Goal: Transaction & Acquisition: Purchase product/service

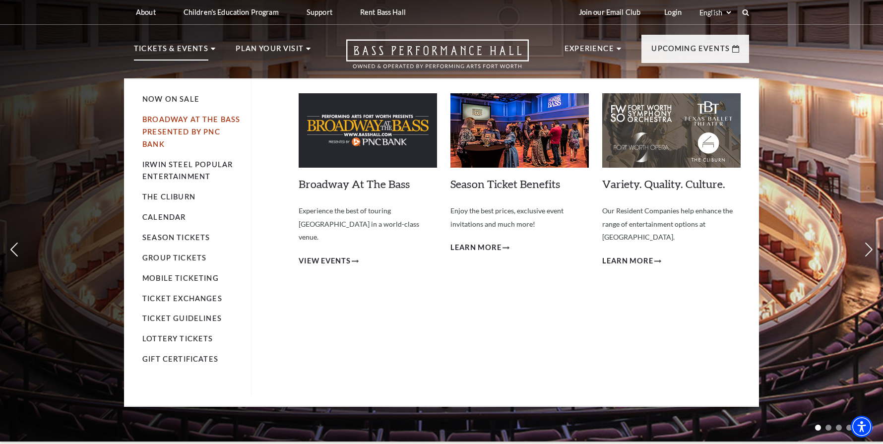
click at [145, 117] on link "Broadway At The Bass presented by PNC Bank" at bounding box center [191, 131] width 98 height 33
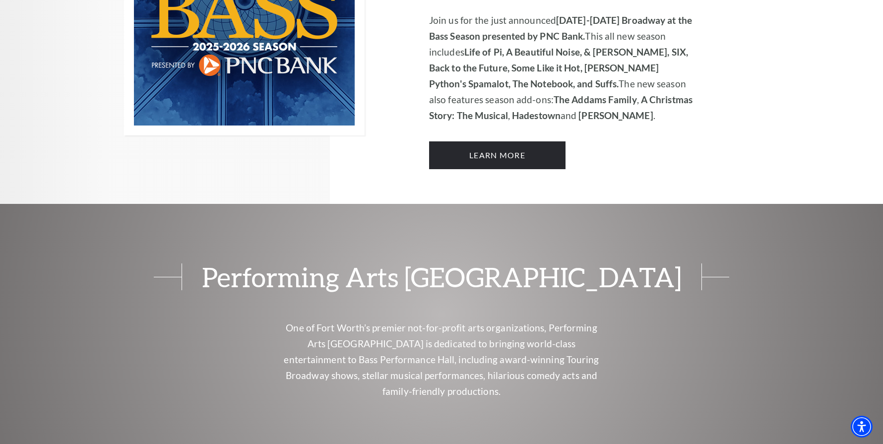
scroll to position [695, 0]
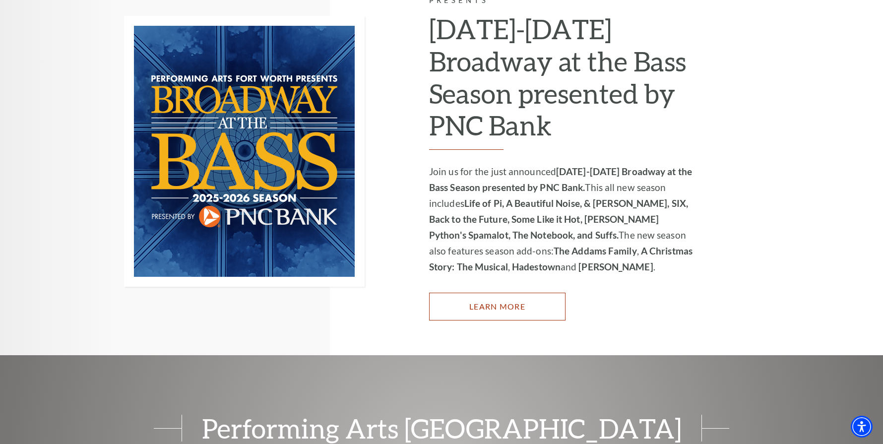
click at [478, 301] on link "Learn More" at bounding box center [497, 307] width 136 height 28
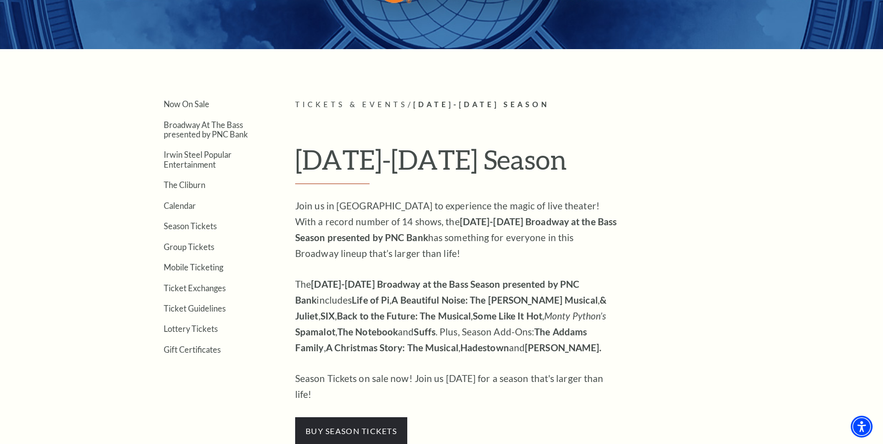
scroll to position [199, 0]
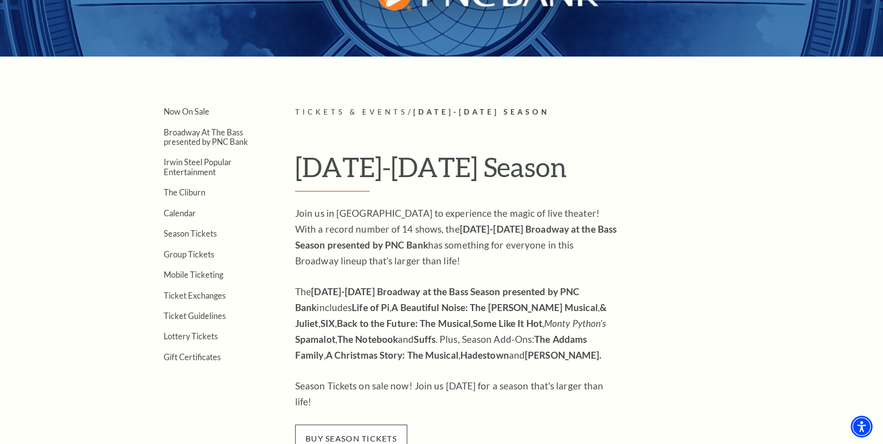
click at [328, 425] on span "buy season tickets" at bounding box center [351, 439] width 112 height 28
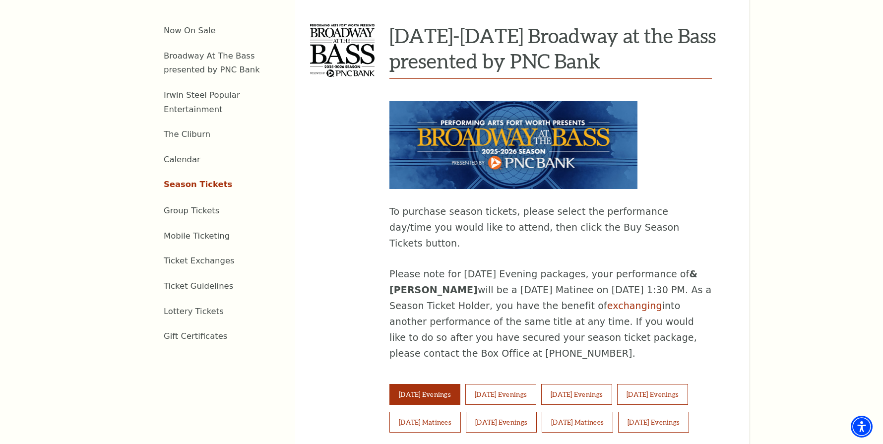
scroll to position [447, 0]
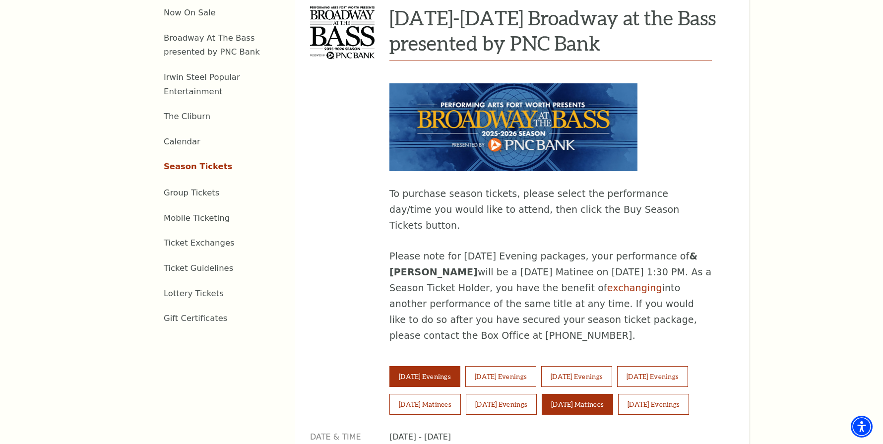
click at [587, 394] on button "Sunday Matinees" at bounding box center [577, 404] width 71 height 21
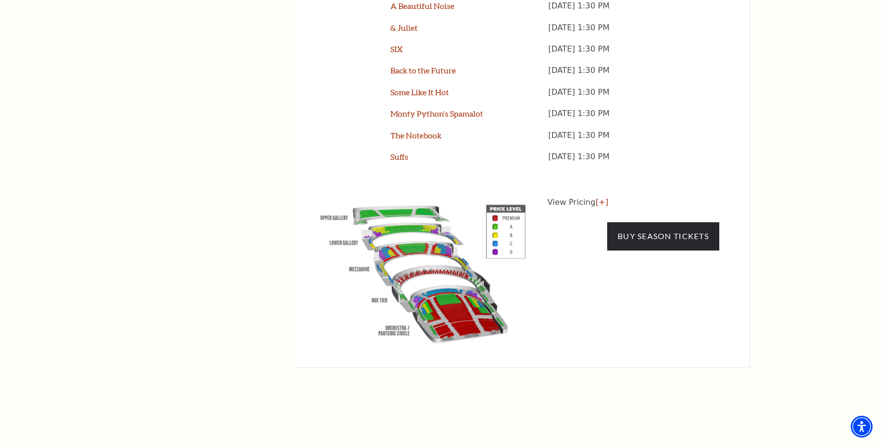
scroll to position [943, 0]
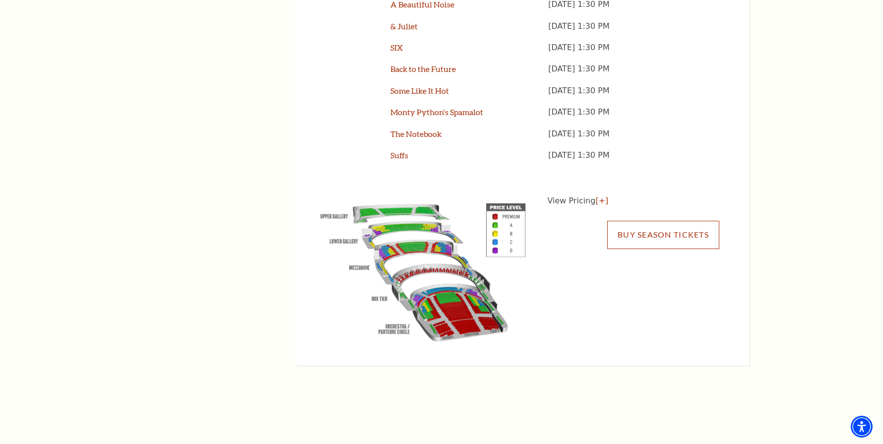
click at [654, 221] on link "Buy Season Tickets" at bounding box center [663, 235] width 112 height 28
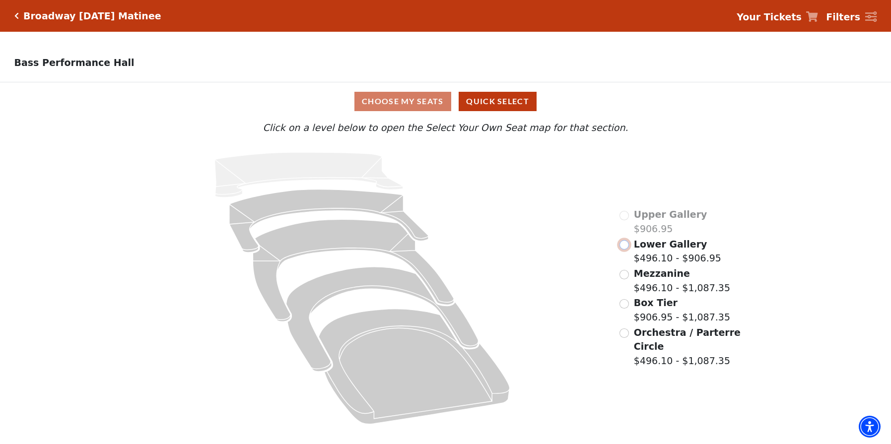
click at [622, 249] on input "Lower Gallery$496.10 - $906.95\a" at bounding box center [623, 244] width 9 height 9
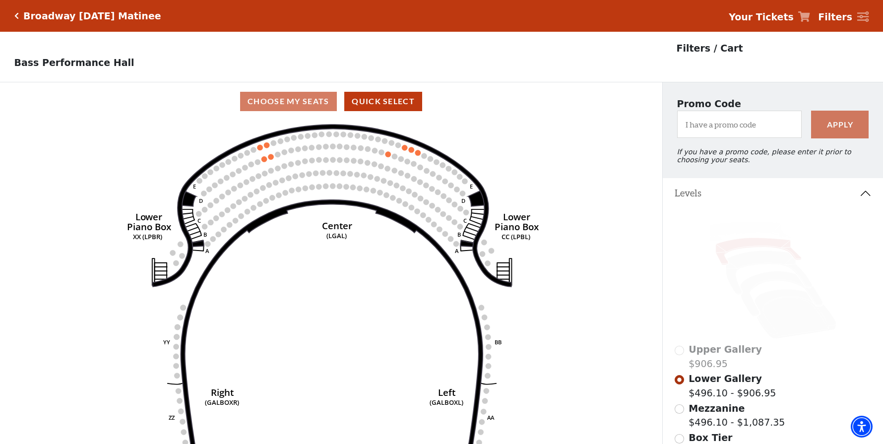
click at [14, 15] on icon "Click here to go back to filters" at bounding box center [16, 15] width 4 height 7
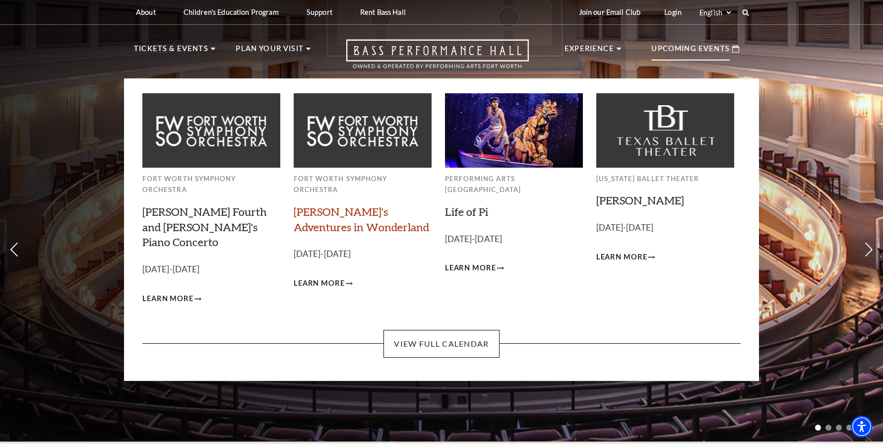
click at [333, 205] on link "Alice's Adventures in Wonderland" at bounding box center [361, 219] width 135 height 29
